Goal: Navigation & Orientation: Understand site structure

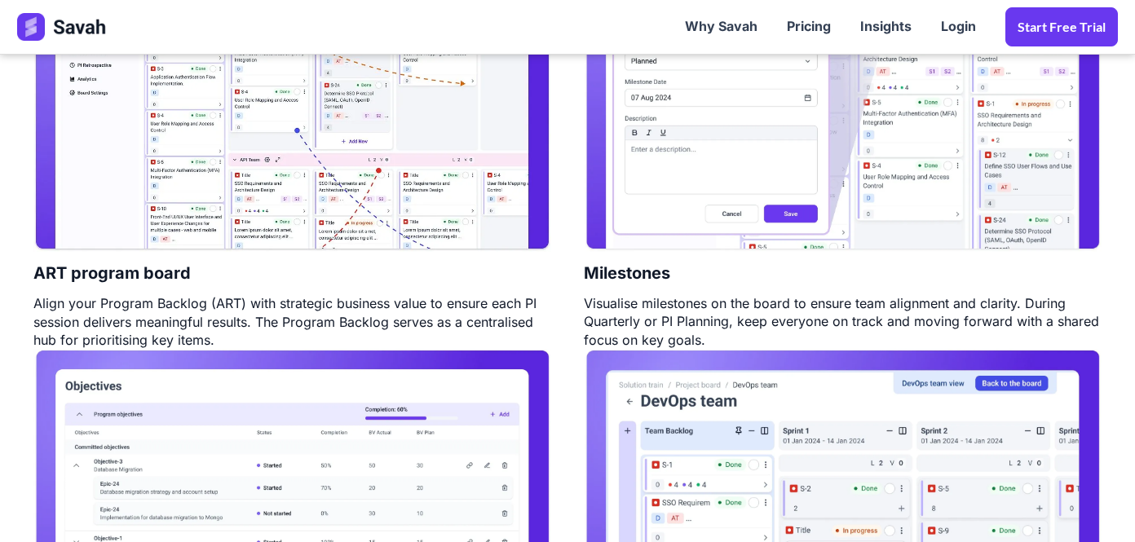
scroll to position [1121, 0]
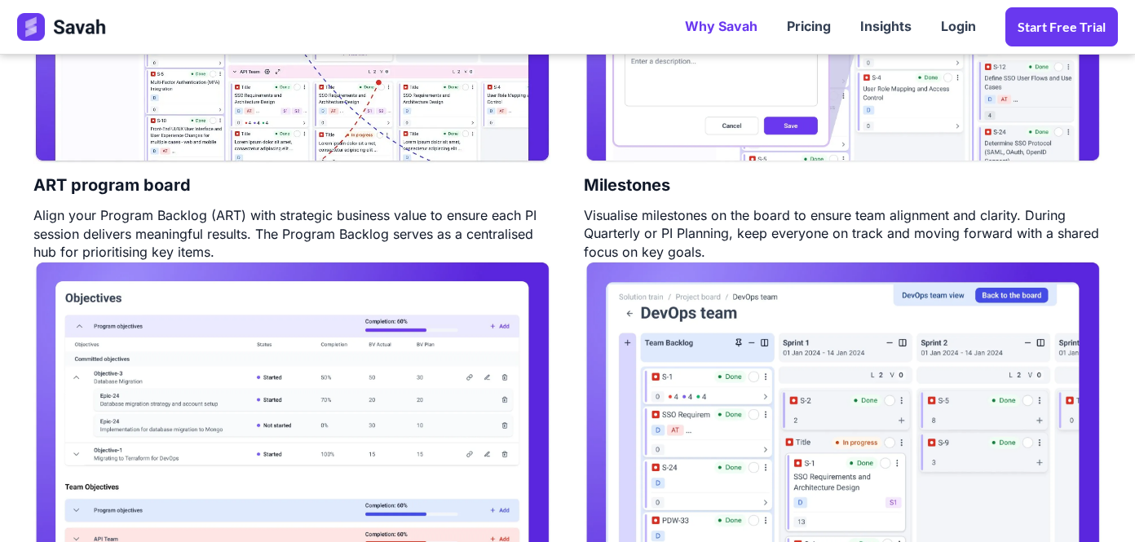
click at [728, 25] on link "Why Savah" at bounding box center [722, 27] width 102 height 51
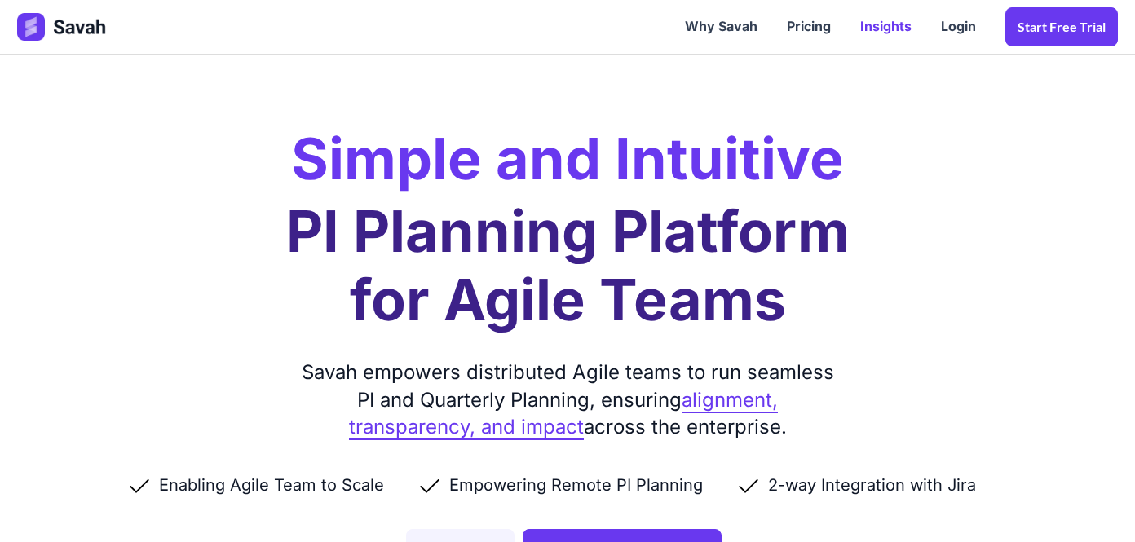
click at [886, 30] on link "Insights" at bounding box center [886, 27] width 81 height 51
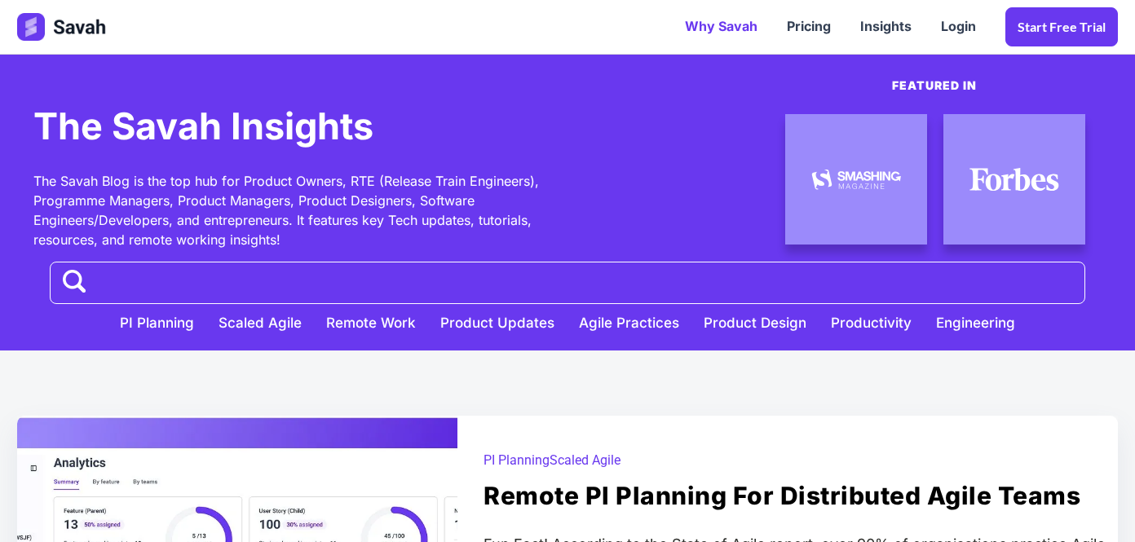
click at [732, 29] on link "Why Savah" at bounding box center [722, 27] width 102 height 51
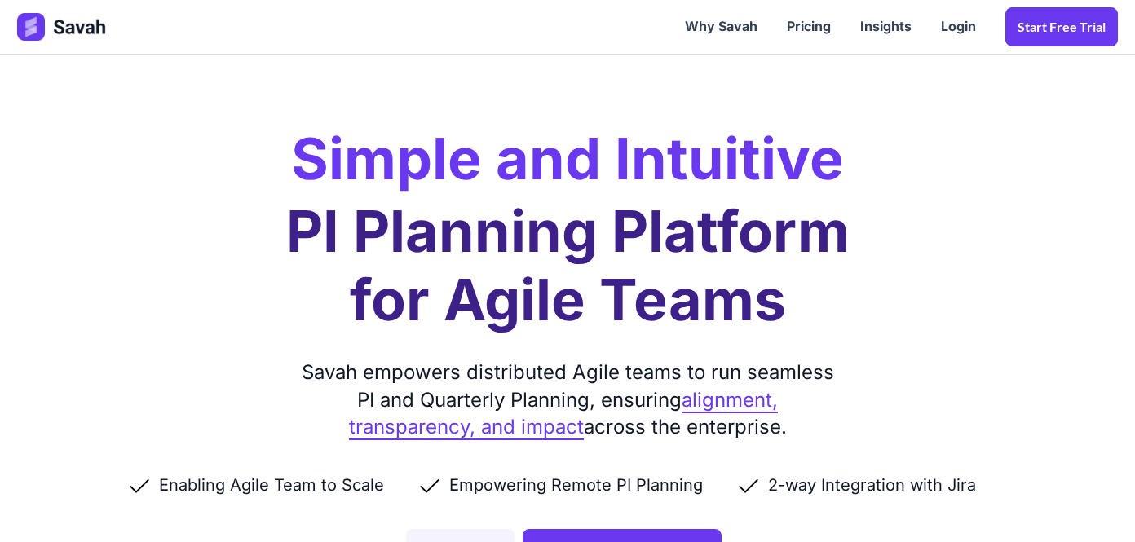
click at [70, 32] on img at bounding box center [62, 27] width 91 height 28
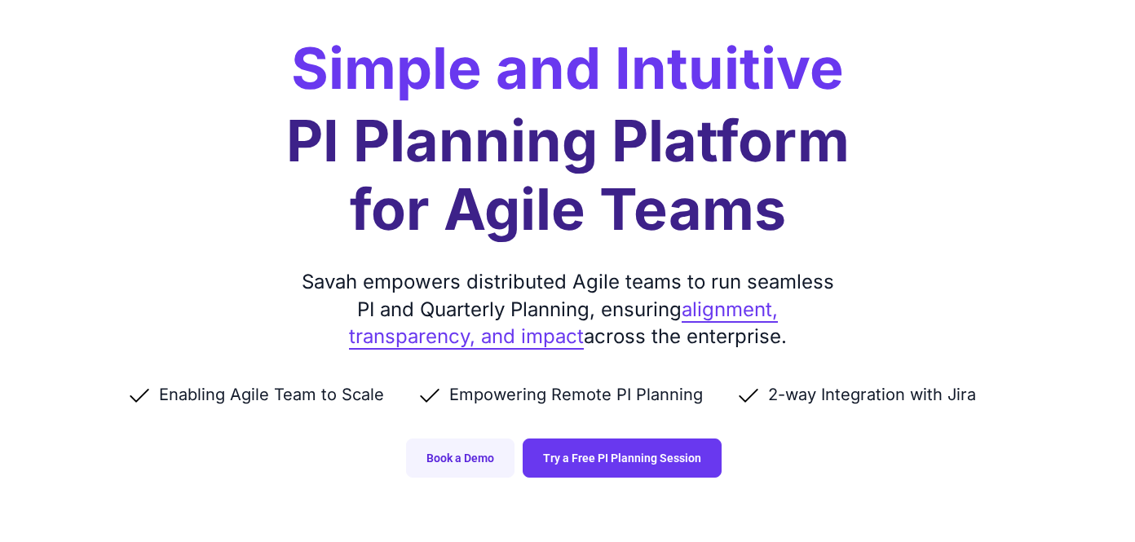
scroll to position [8, 0]
